Goal: Task Accomplishment & Management: Manage account settings

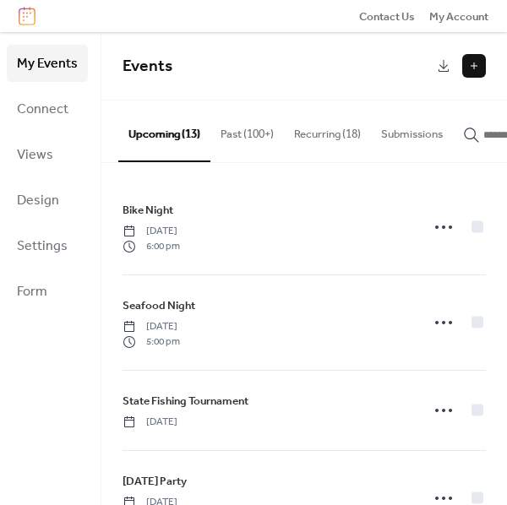
click at [320, 127] on button "Recurring (18)" at bounding box center [327, 130] width 87 height 59
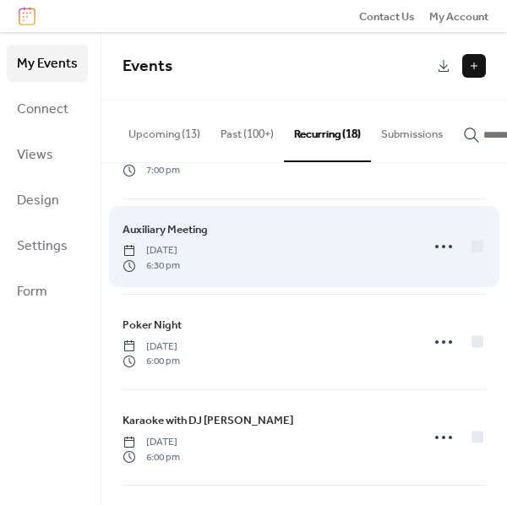
scroll to position [469, 0]
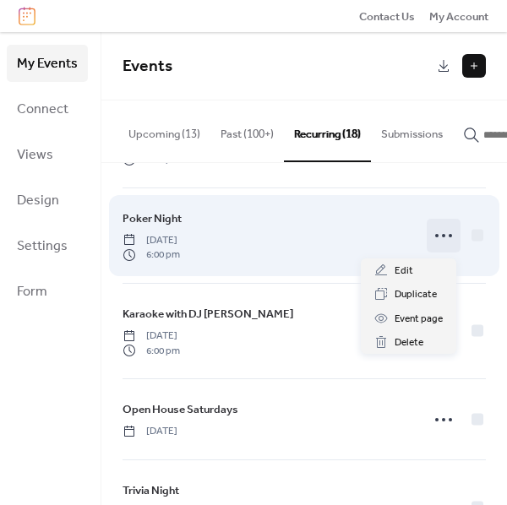
click at [442, 237] on icon at bounding box center [443, 235] width 27 height 27
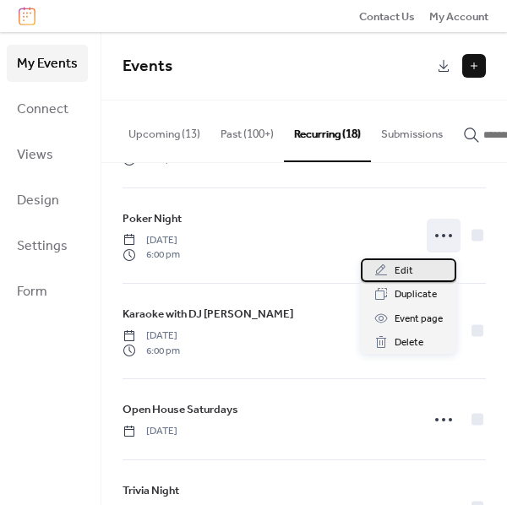
click at [412, 268] on div "Edit" at bounding box center [408, 271] width 95 height 24
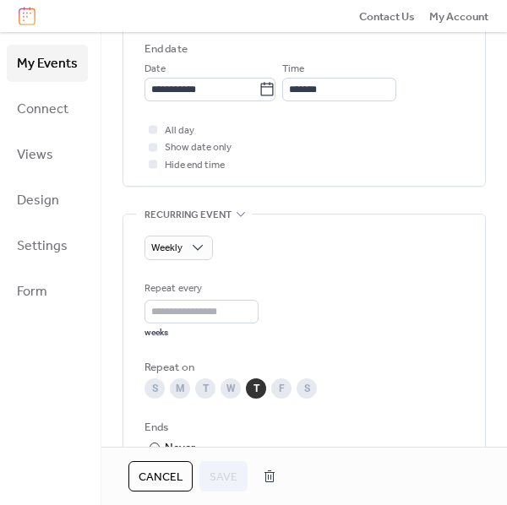
scroll to position [750, 0]
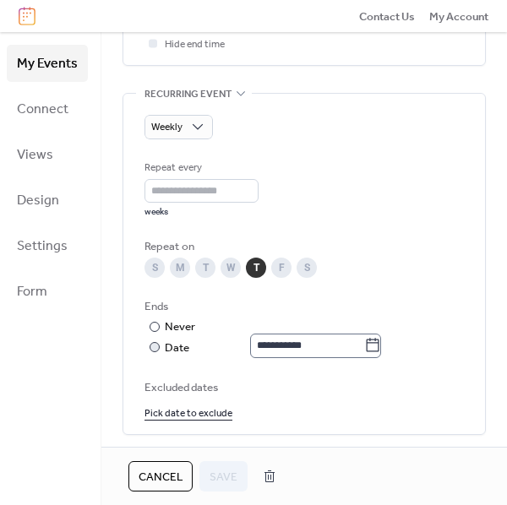
click at [380, 339] on body "**********" at bounding box center [253, 252] width 507 height 505
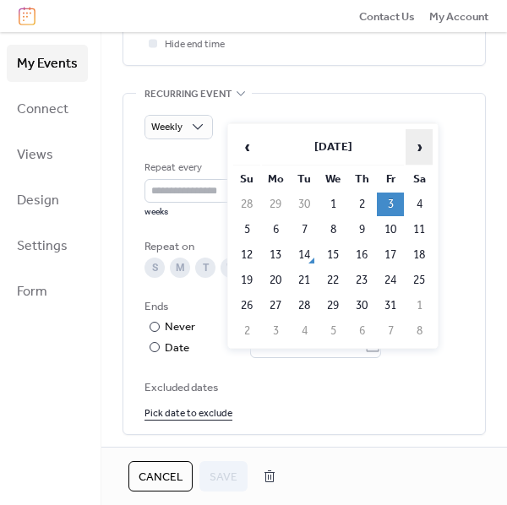
click at [418, 148] on span "›" at bounding box center [418, 147] width 25 height 34
click at [418, 149] on span "›" at bounding box center [418, 147] width 25 height 34
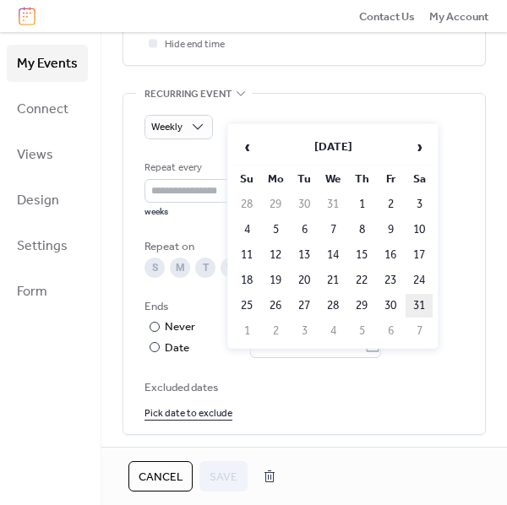
click at [420, 298] on td "31" at bounding box center [419, 306] width 27 height 24
type input "**********"
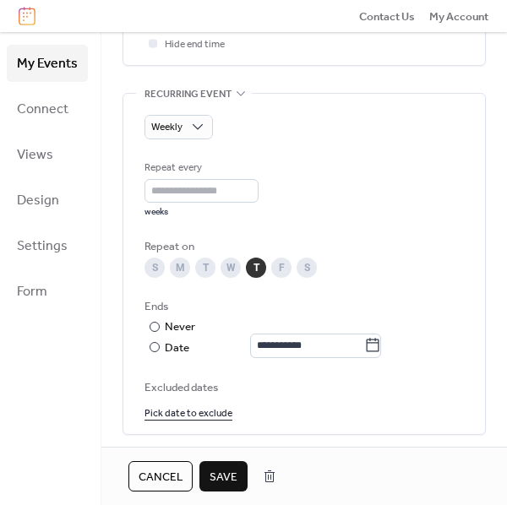
click at [212, 474] on span "Save" at bounding box center [224, 477] width 28 height 17
